Goal: Information Seeking & Learning: Learn about a topic

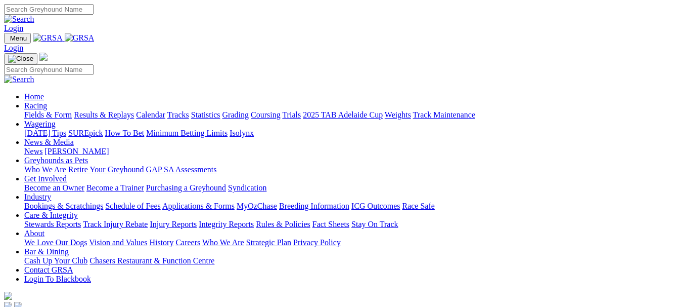
click at [48, 110] on link "Fields & Form" at bounding box center [48, 114] width 48 height 9
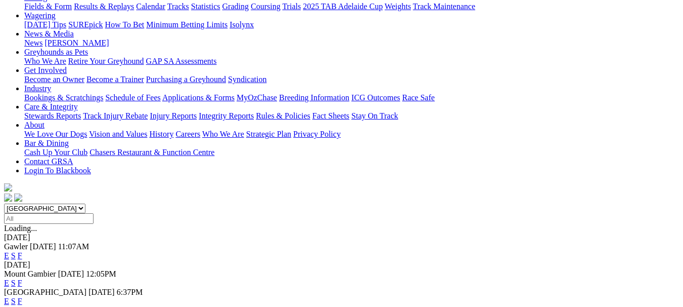
scroll to position [139, 0]
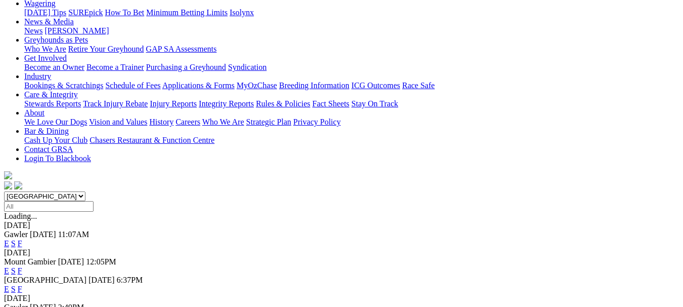
click at [22, 266] on link "F" at bounding box center [20, 270] width 5 height 9
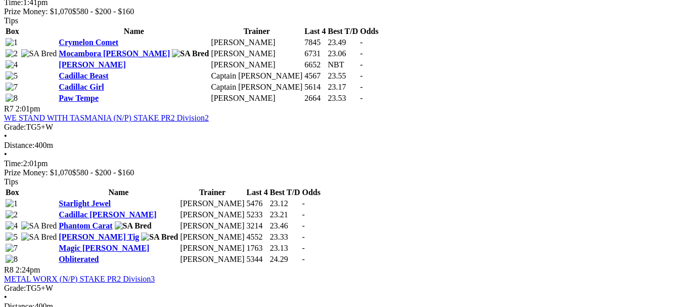
scroll to position [1435, 0]
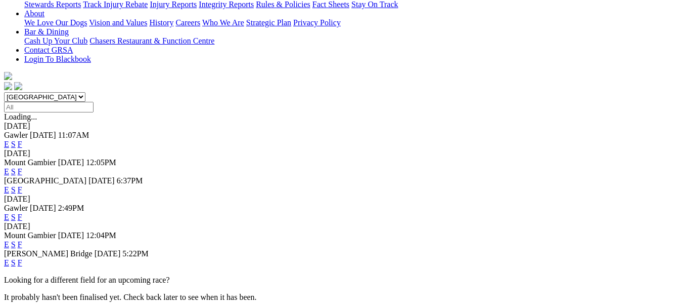
scroll to position [238, 0]
click at [22, 239] on link "F" at bounding box center [20, 243] width 5 height 9
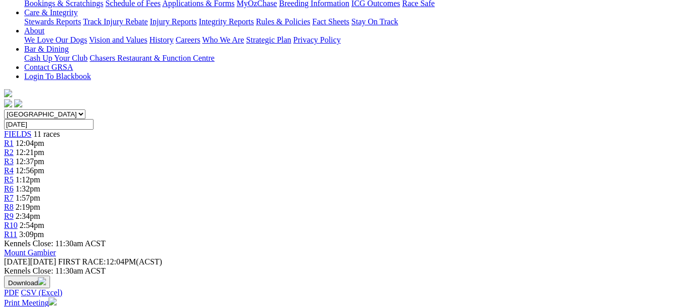
scroll to position [226, 0]
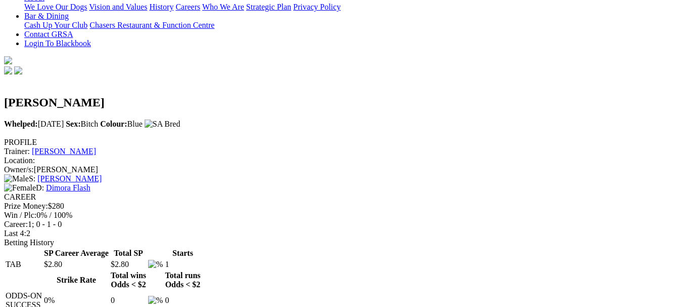
scroll to position [254, 0]
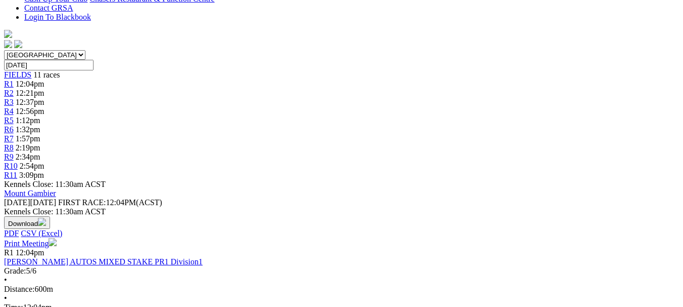
scroll to position [281, 0]
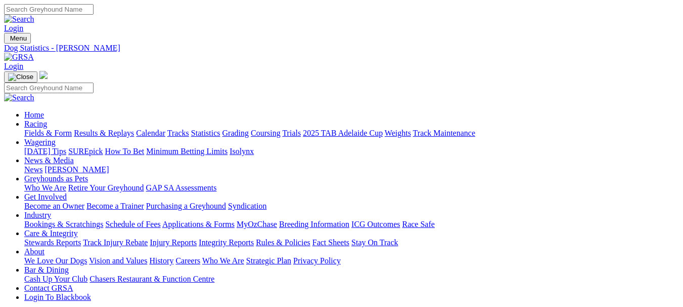
scroll to position [202, 0]
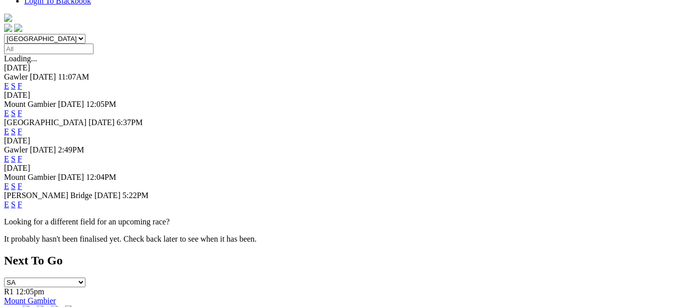
scroll to position [312, 0]
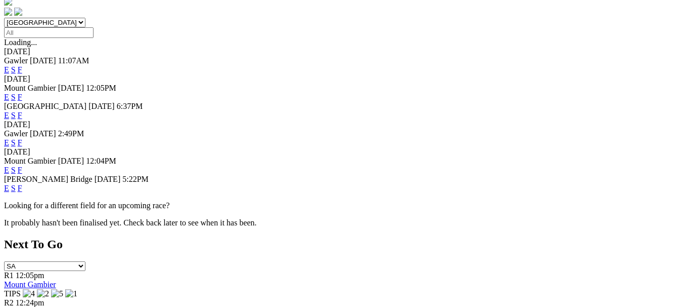
click at [22, 184] on link "F" at bounding box center [20, 188] width 5 height 9
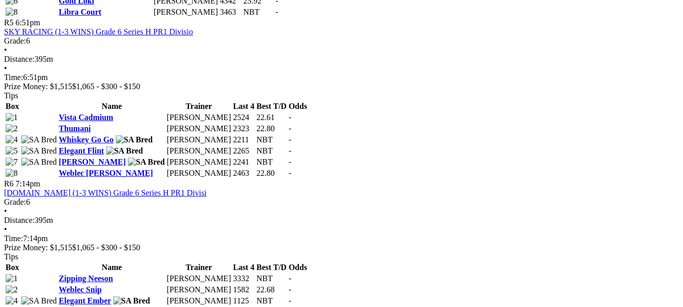
scroll to position [1135, 0]
